Goal: Communication & Community: Connect with others

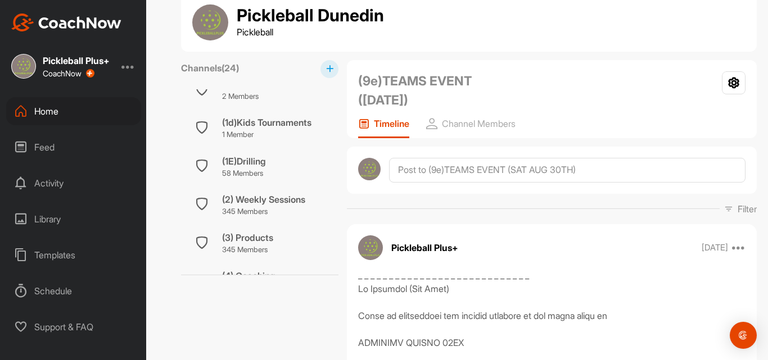
scroll to position [26, 0]
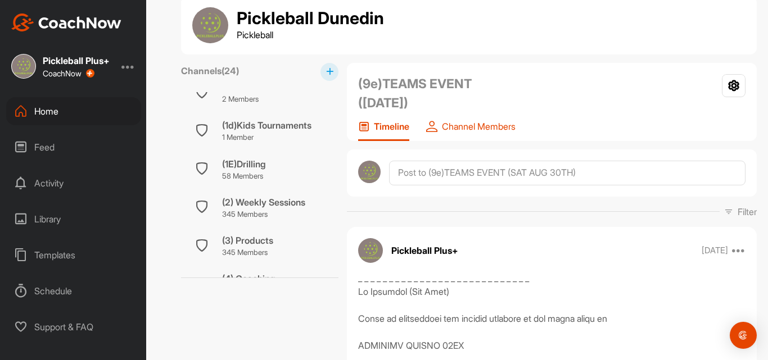
click at [493, 129] on p "Channel Members" at bounding box center [479, 126] width 74 height 11
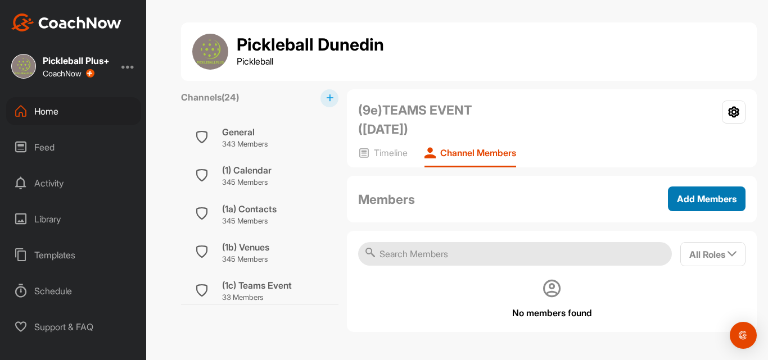
click at [680, 200] on span "Add Members" at bounding box center [707, 198] width 60 height 11
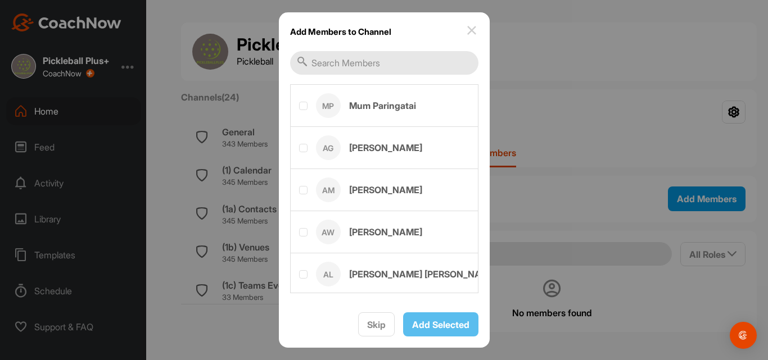
click at [333, 63] on input "text" at bounding box center [384, 63] width 188 height 24
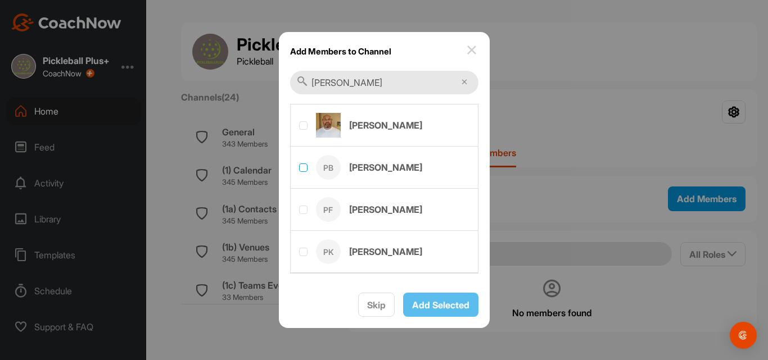
type input "[PERSON_NAME]"
click at [304, 171] on label at bounding box center [303, 168] width 8 height 8
click at [300, 164] on input "checkbox" at bounding box center [299, 164] width 1 height 1
checkbox input "true"
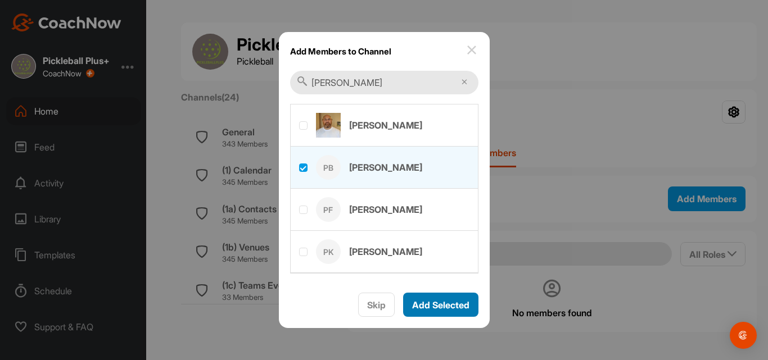
click at [452, 304] on span "Add Selected" at bounding box center [440, 305] width 57 height 11
